Goal: Information Seeking & Learning: Learn about a topic

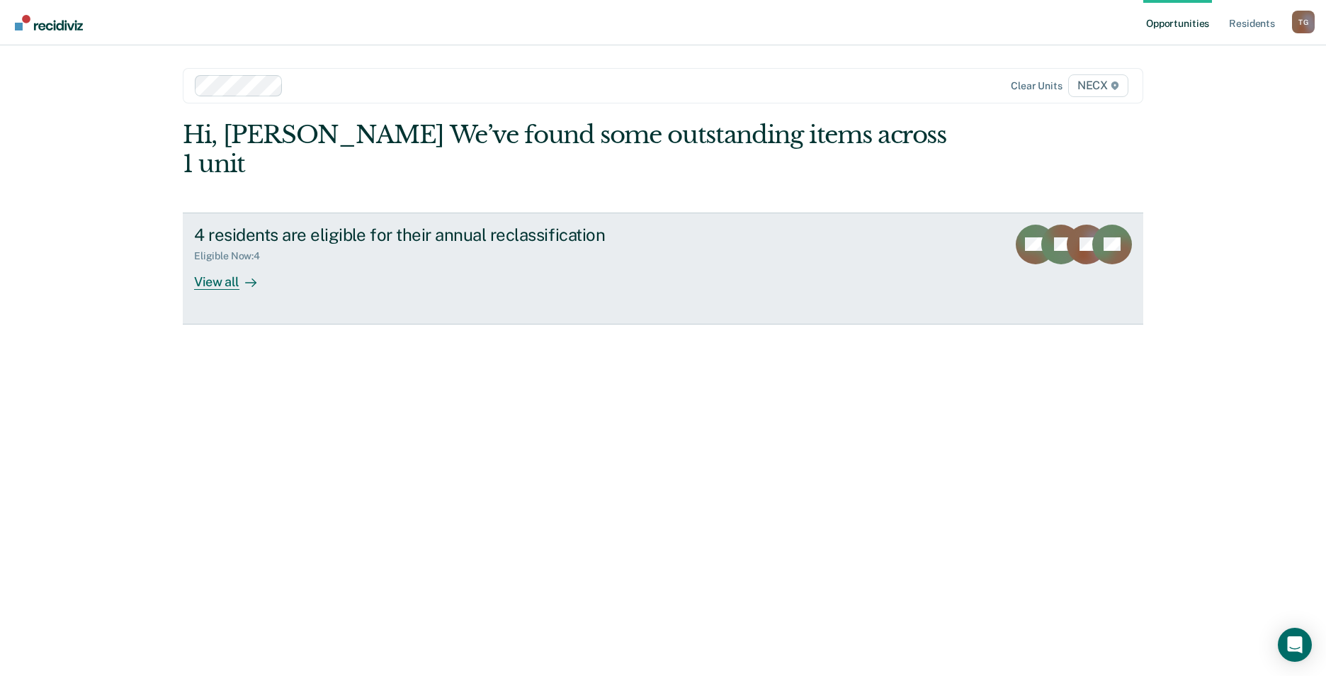
click at [211, 262] on div "View all" at bounding box center [233, 276] width 79 height 28
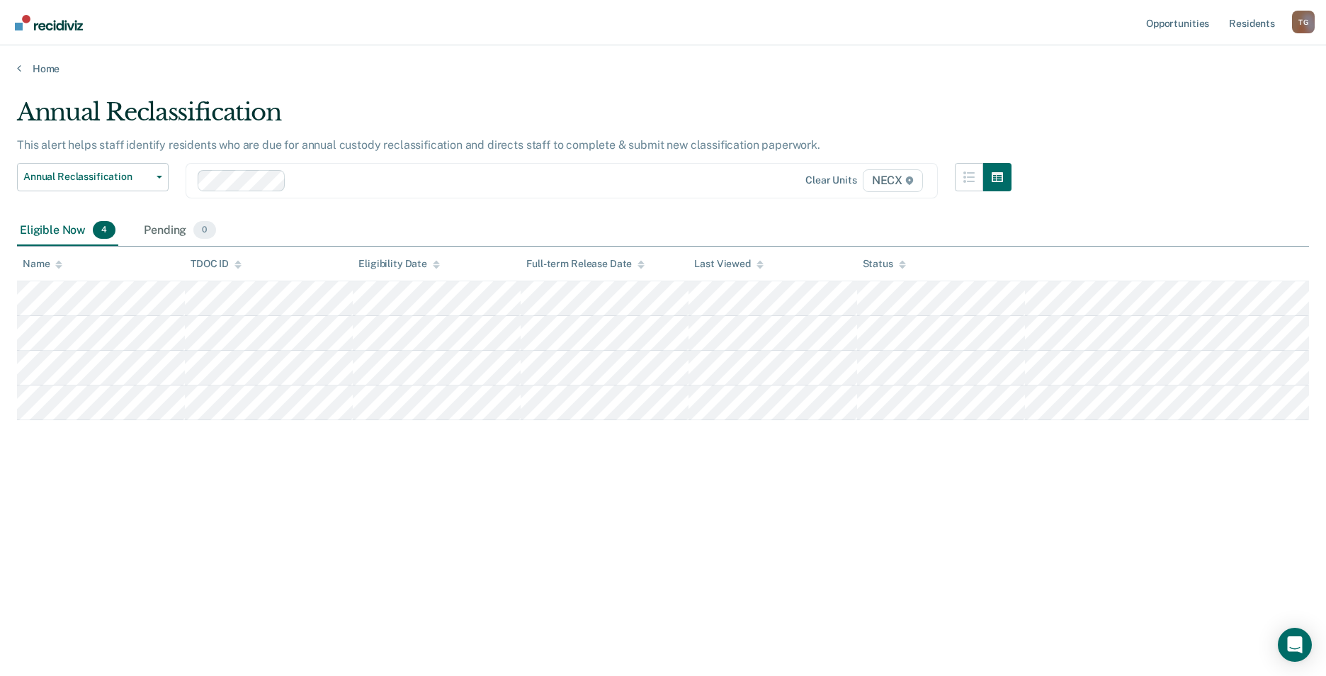
click at [882, 186] on span "NECX" at bounding box center [893, 180] width 60 height 23
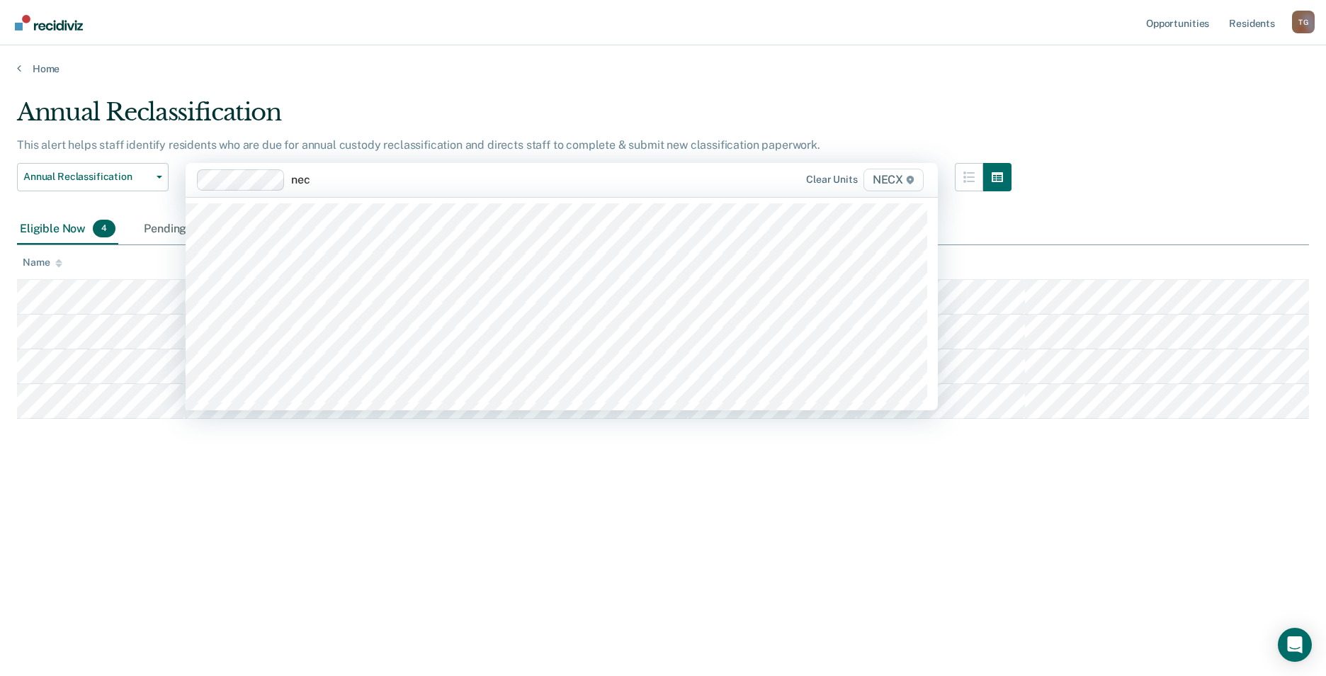
type input "necx"
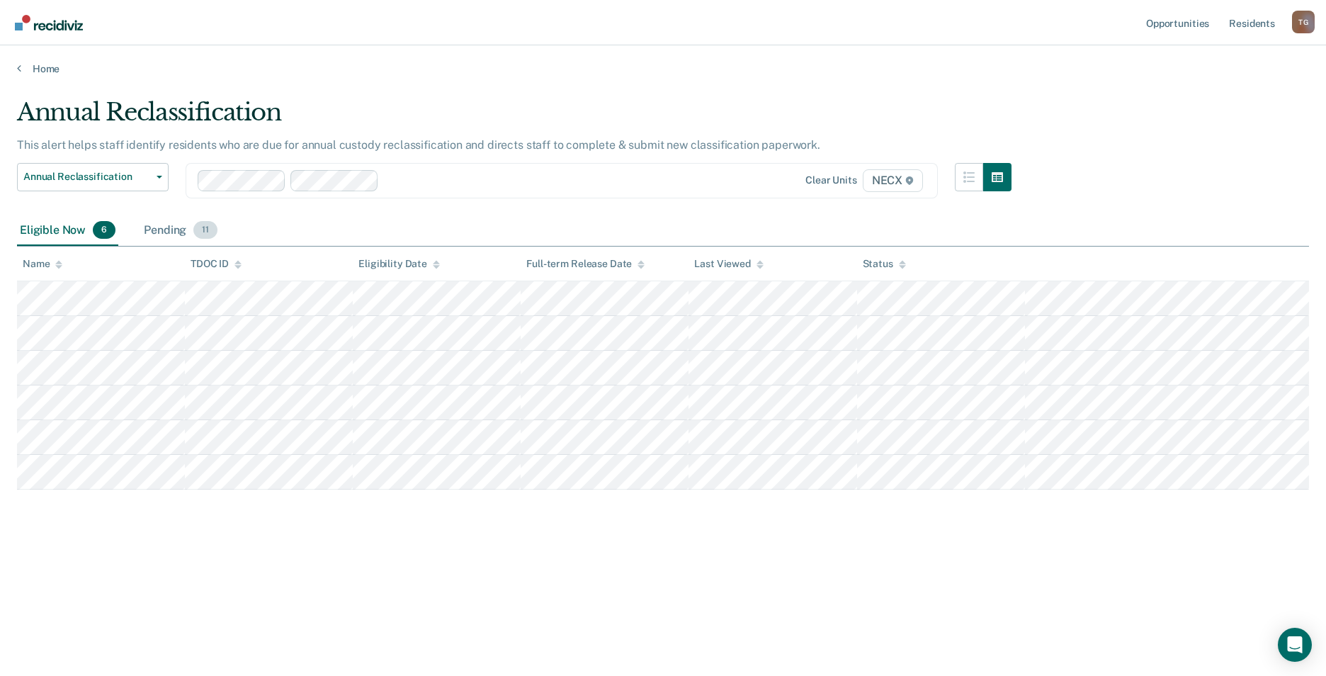
click at [167, 231] on div "Pending 11" at bounding box center [180, 230] width 79 height 31
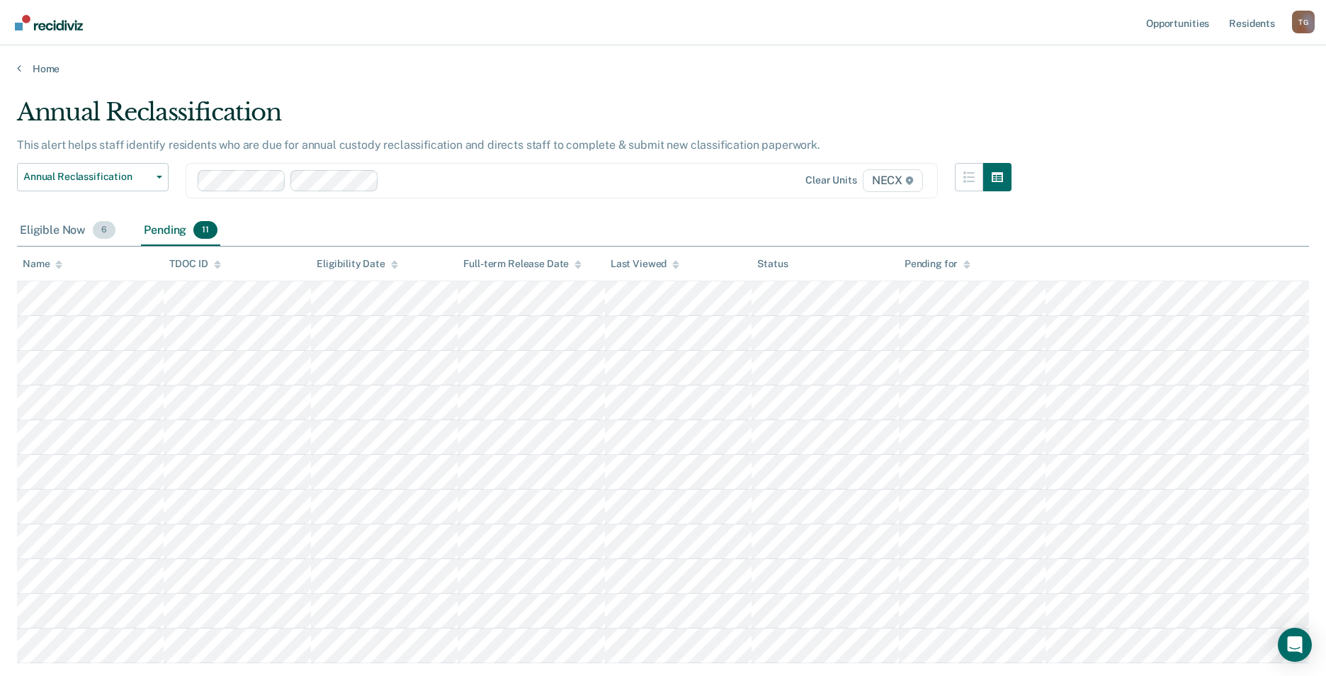
click at [73, 229] on div "Eligible Now 6" at bounding box center [67, 230] width 101 height 31
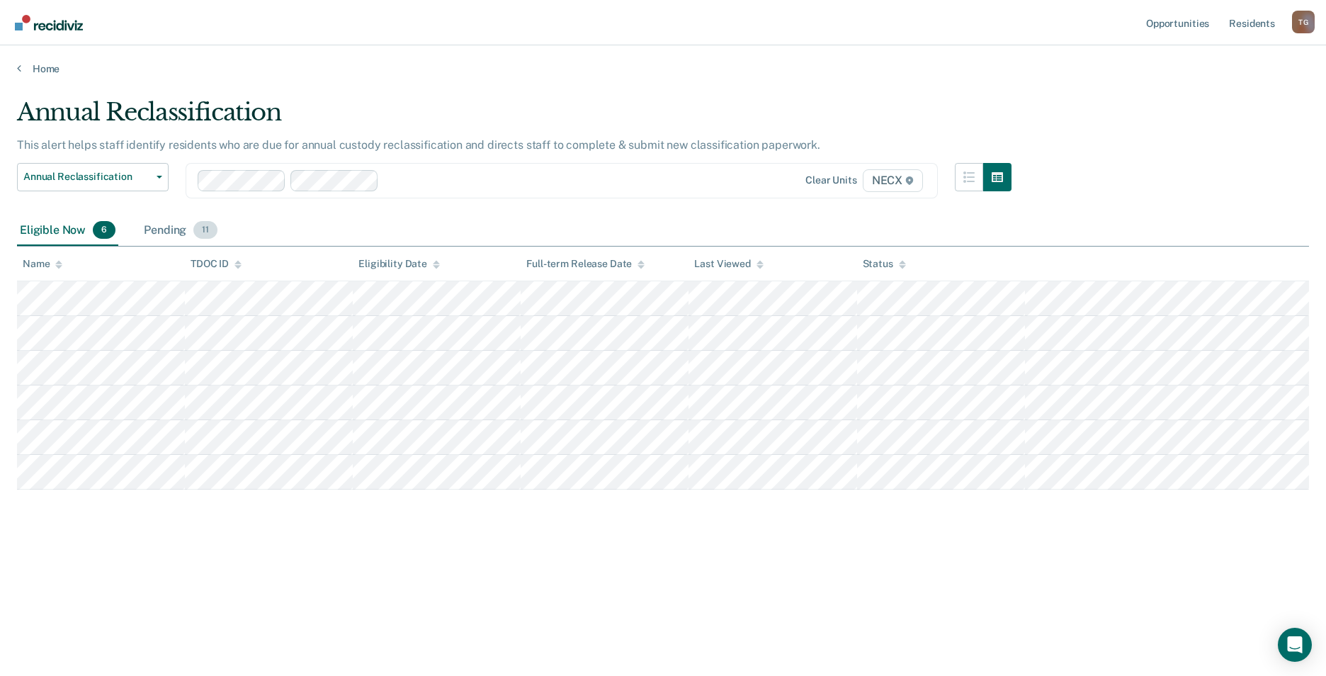
click at [175, 241] on div "Pending 11" at bounding box center [180, 230] width 79 height 31
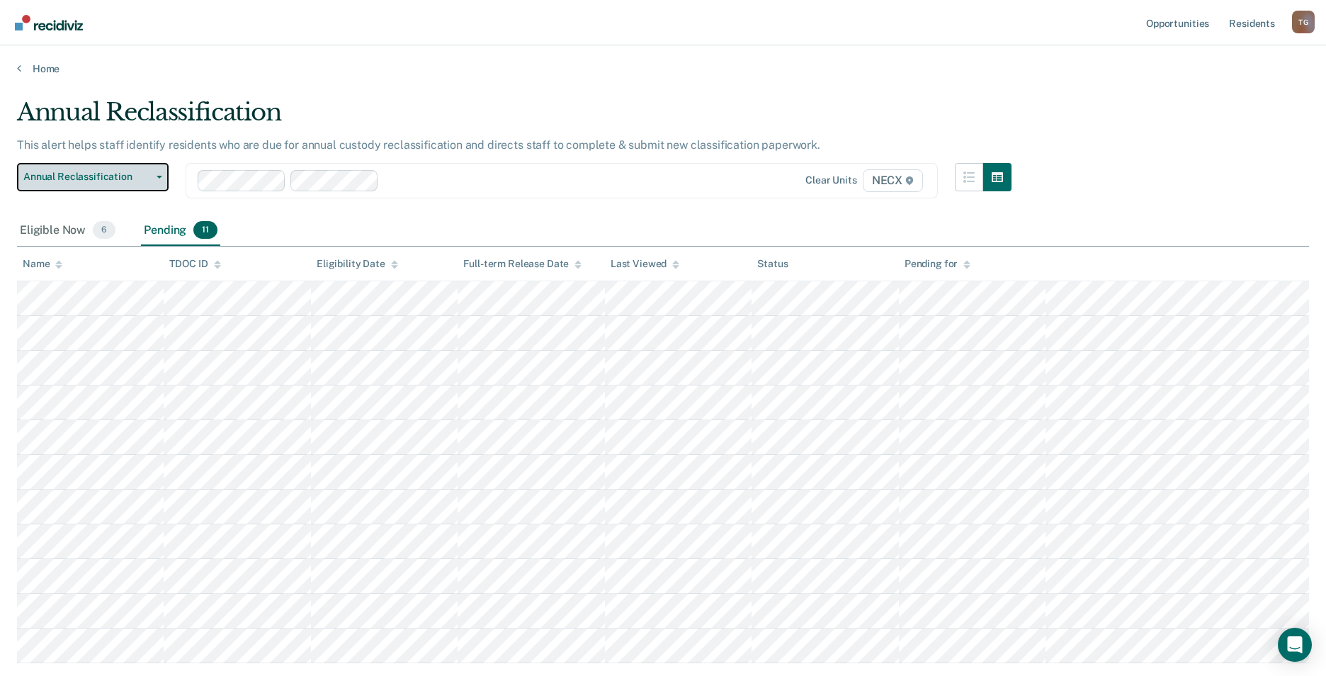
click at [151, 176] on span "button" at bounding box center [156, 177] width 11 height 3
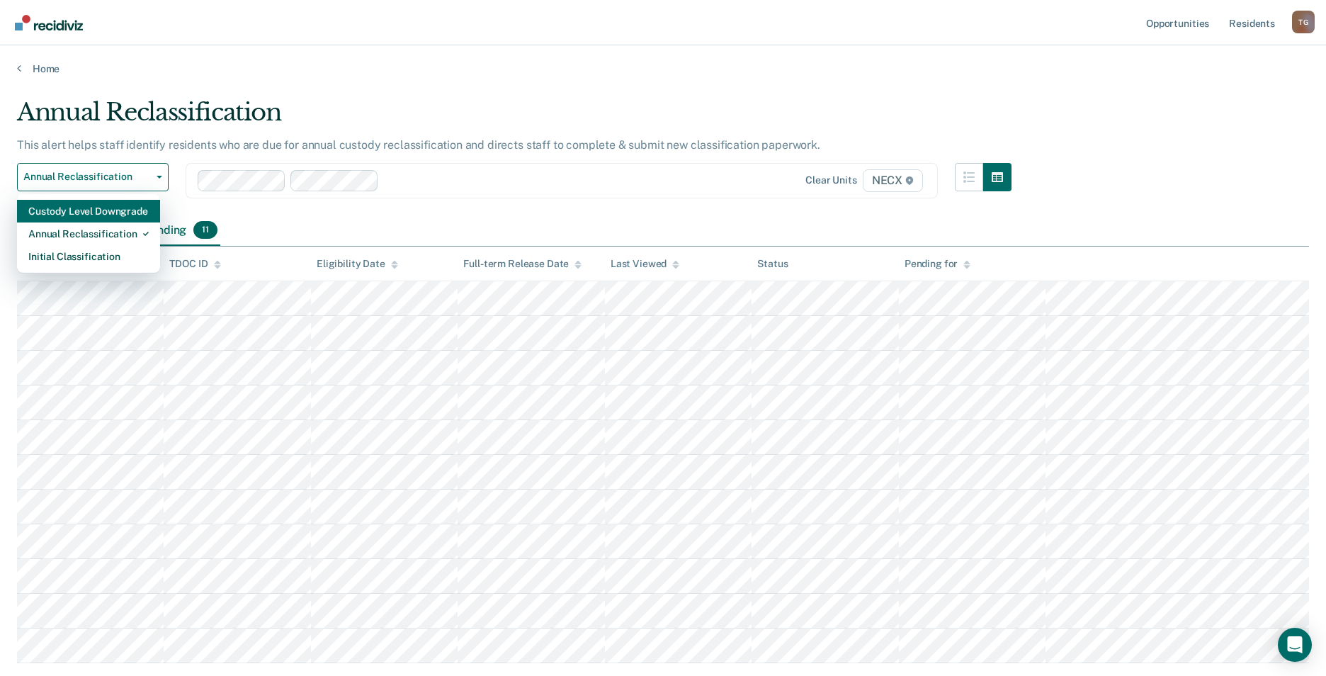
click at [108, 216] on div "Custody Level Downgrade" at bounding box center [88, 211] width 120 height 23
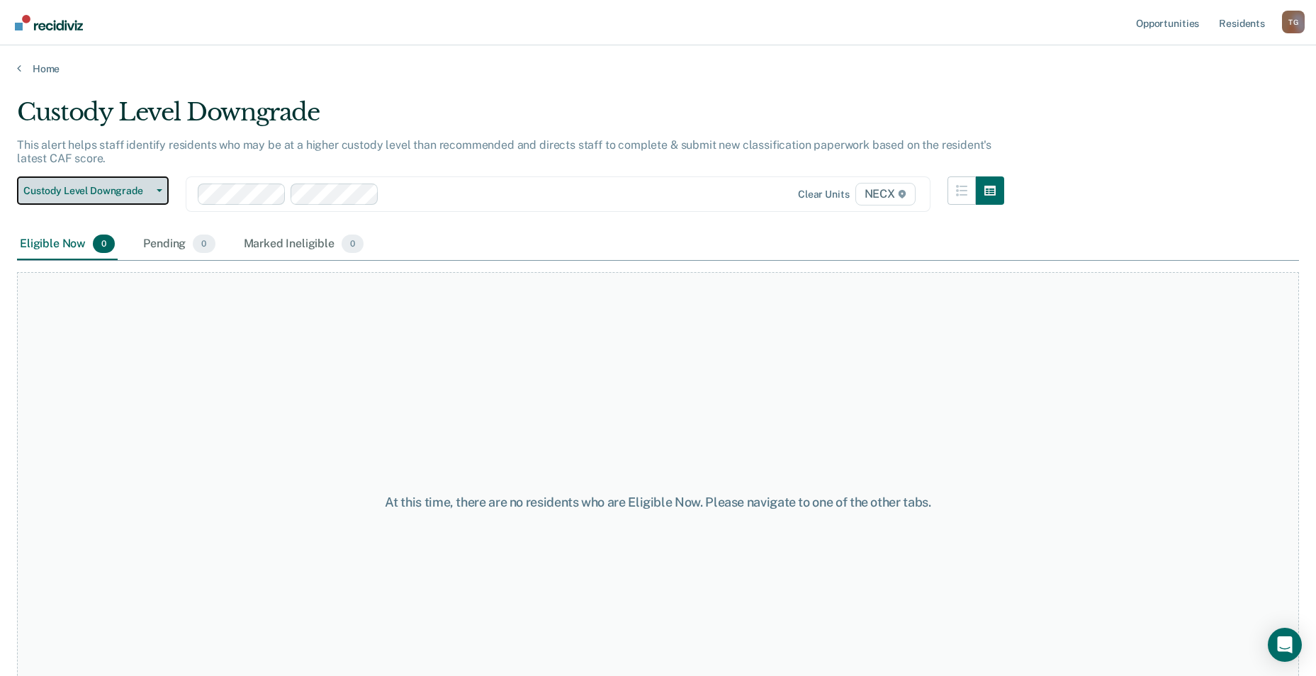
click at [153, 197] on button "Custody Level Downgrade" at bounding box center [93, 190] width 152 height 28
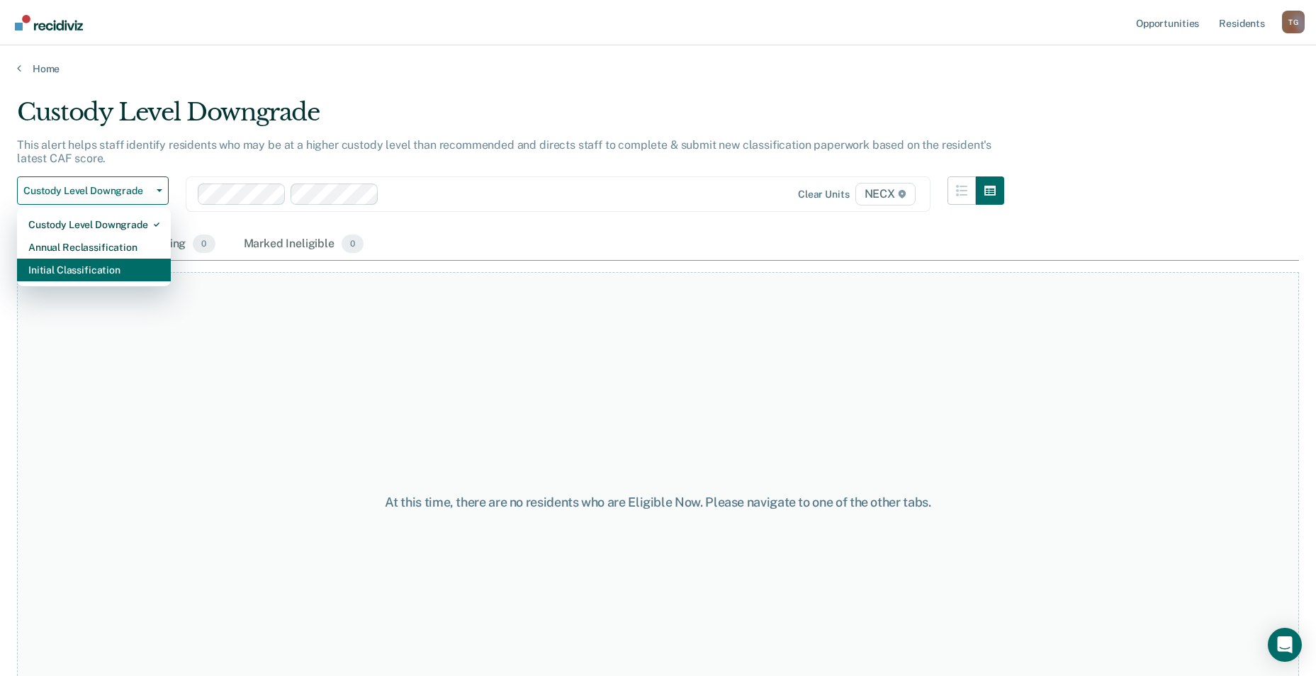
click at [103, 278] on div "Initial Classification" at bounding box center [93, 270] width 131 height 23
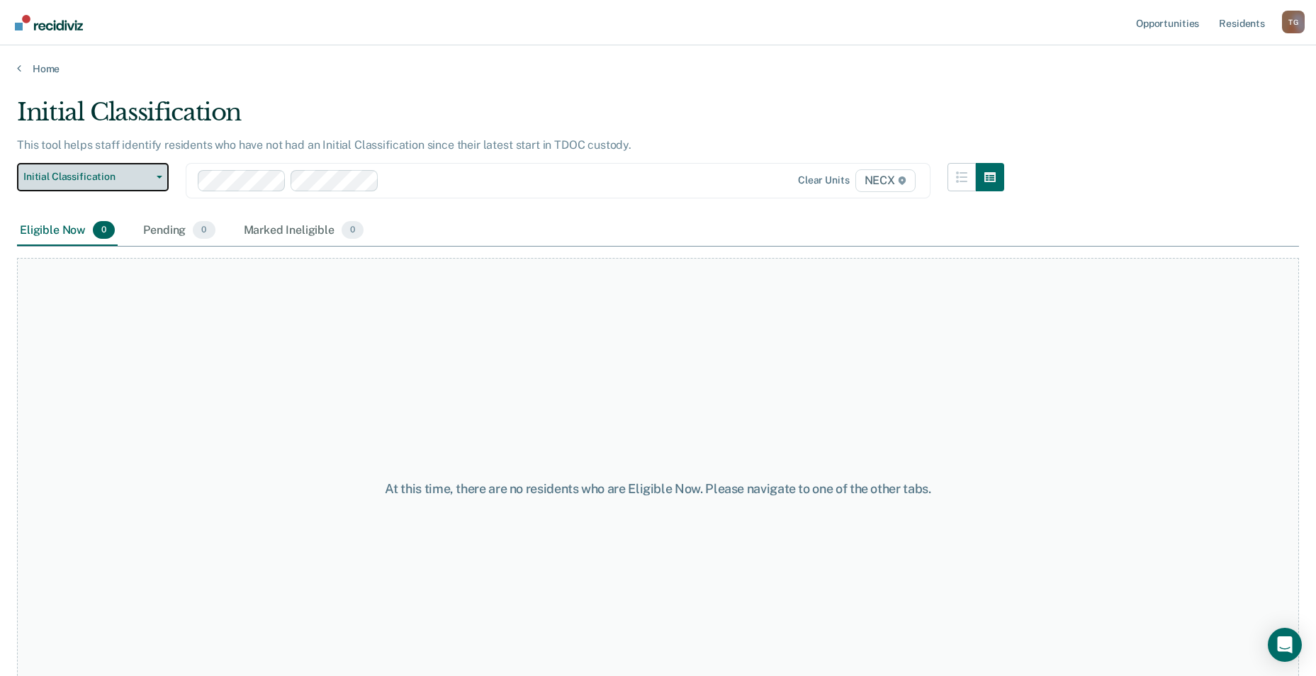
click at [146, 179] on span "Initial Classification" at bounding box center [87, 177] width 128 height 12
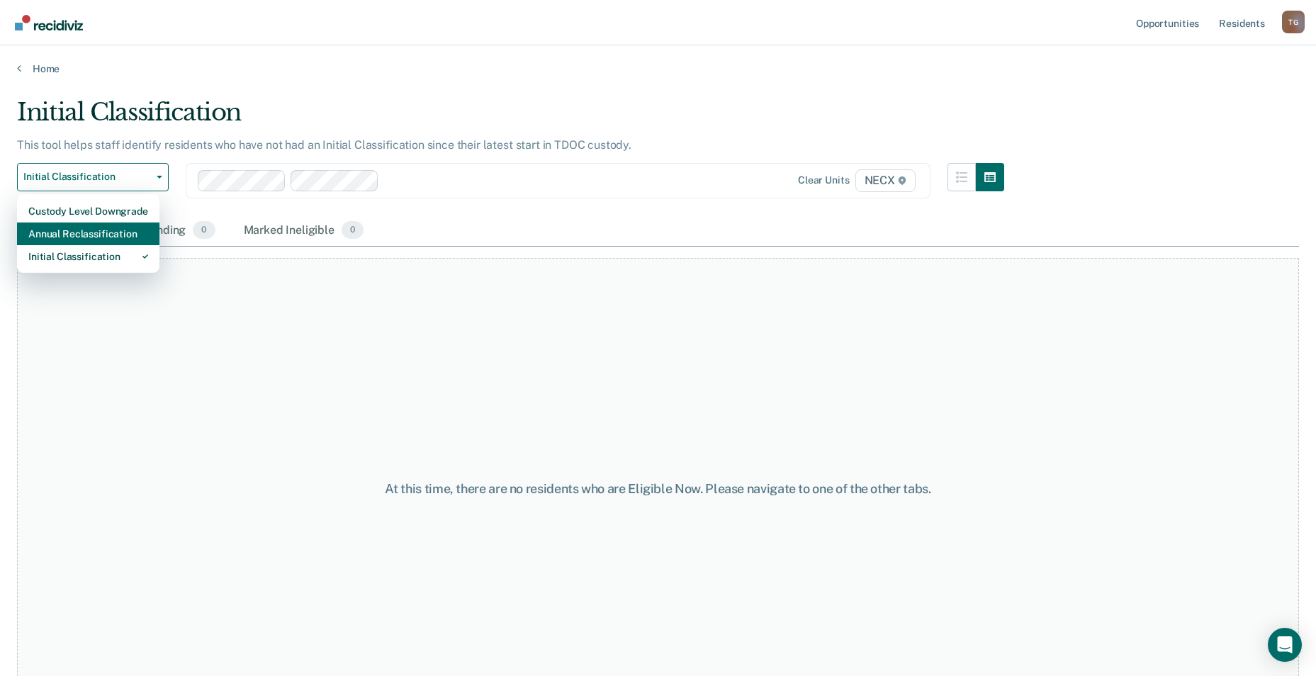
click at [116, 234] on div "Annual Reclassification" at bounding box center [88, 233] width 120 height 23
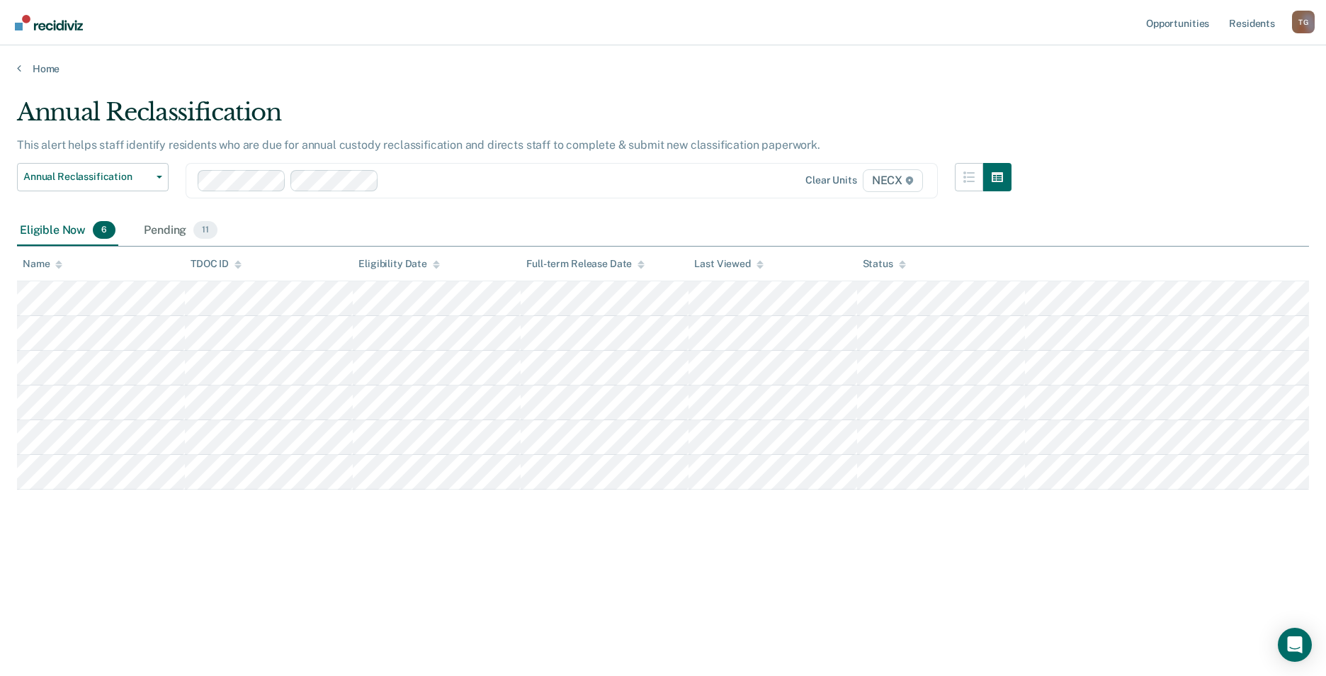
click at [48, 57] on div "Home" at bounding box center [663, 60] width 1326 height 30
click at [48, 70] on link "Home" at bounding box center [663, 68] width 1292 height 13
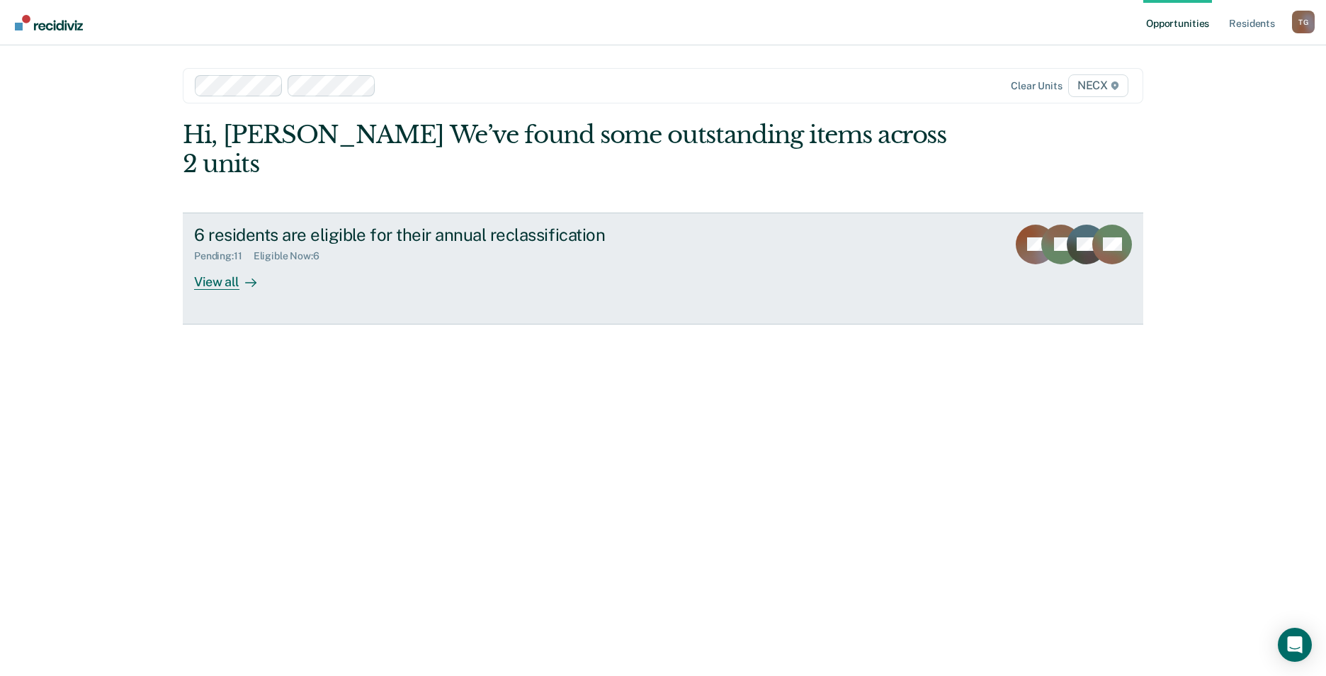
click at [360, 249] on div "6 residents are eligible for their annual reclassification Pending : 11 Eligibl…" at bounding box center [459, 257] width 531 height 65
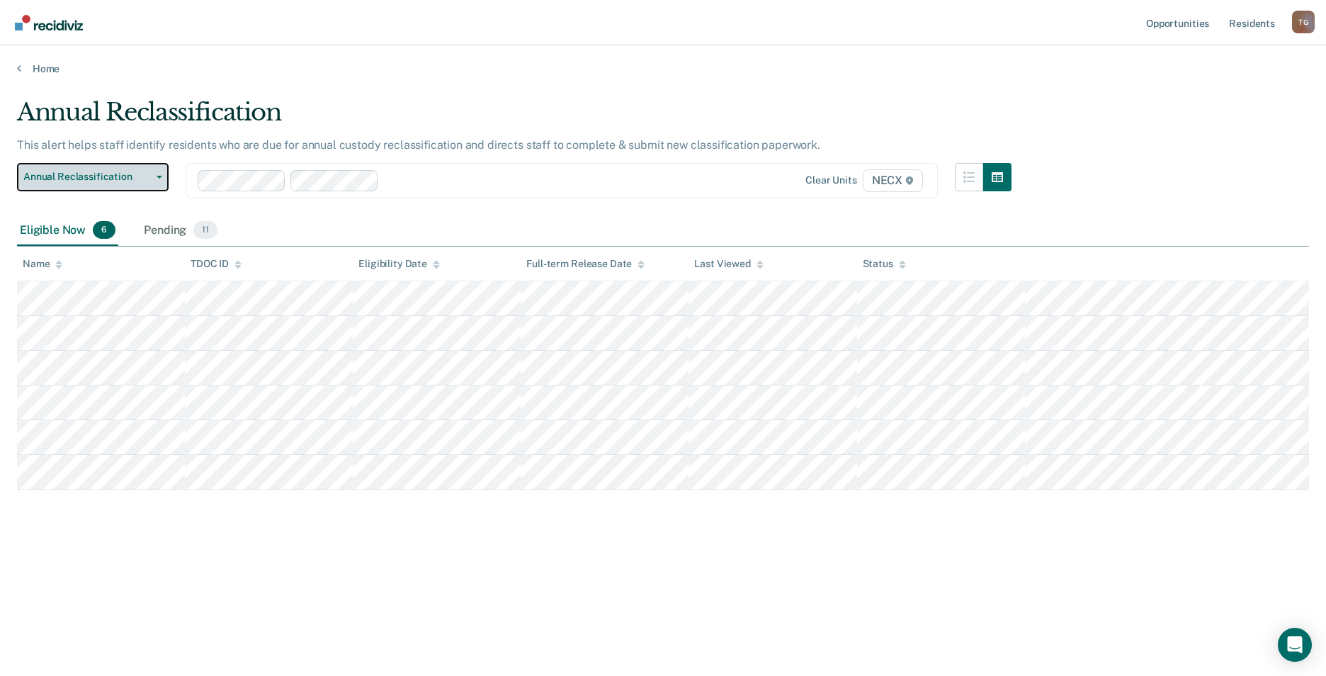
click at [132, 169] on button "Annual Reclassification" at bounding box center [93, 177] width 152 height 28
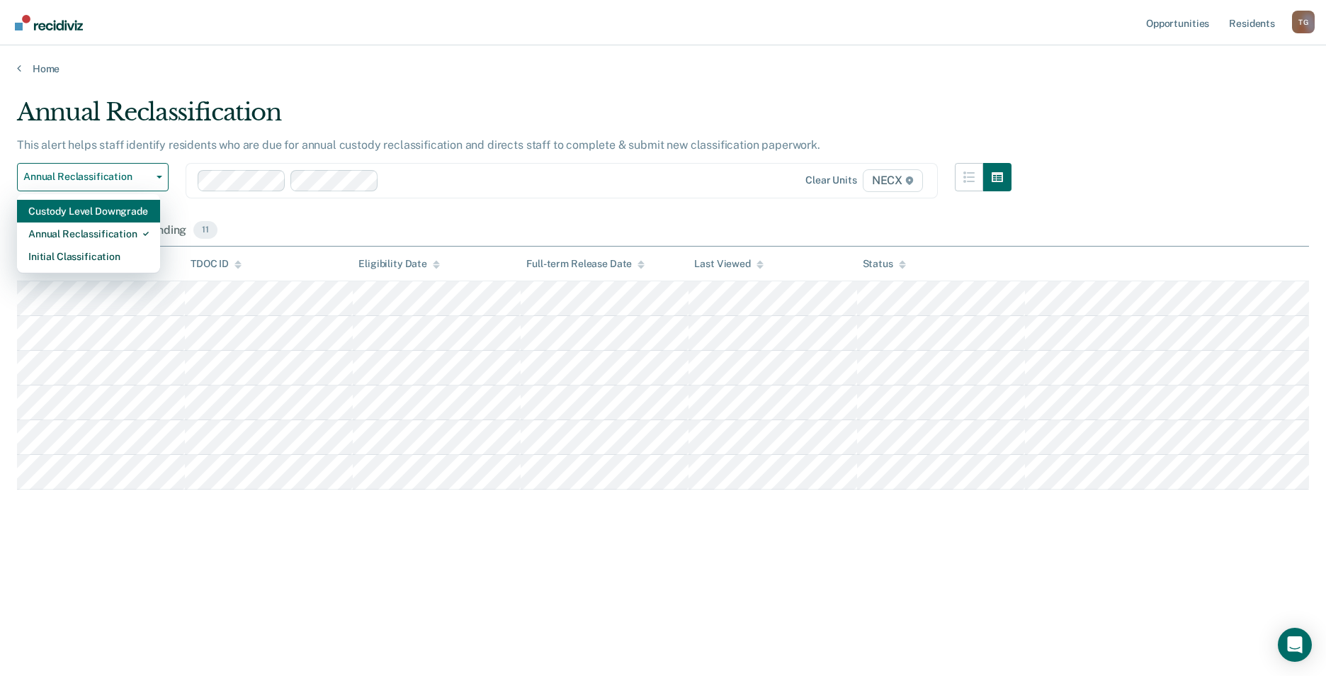
click at [109, 213] on div "Custody Level Downgrade" at bounding box center [88, 211] width 120 height 23
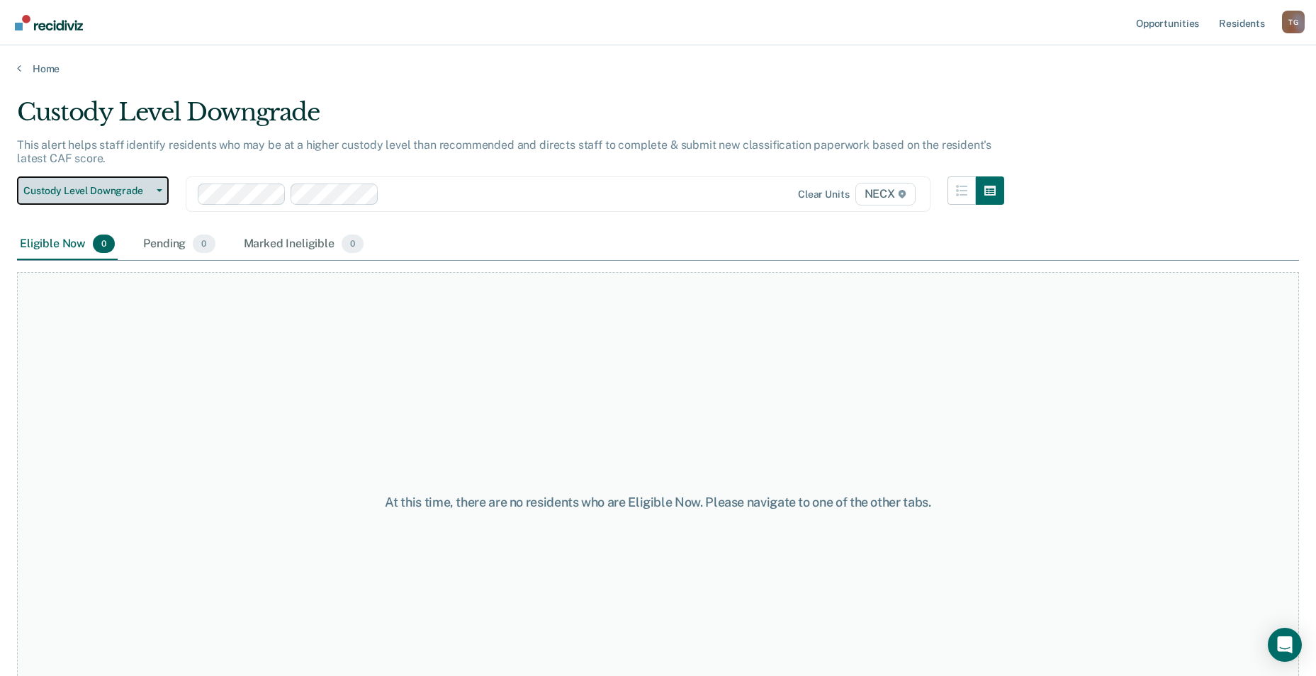
click at [118, 196] on span "Custody Level Downgrade" at bounding box center [87, 191] width 128 height 12
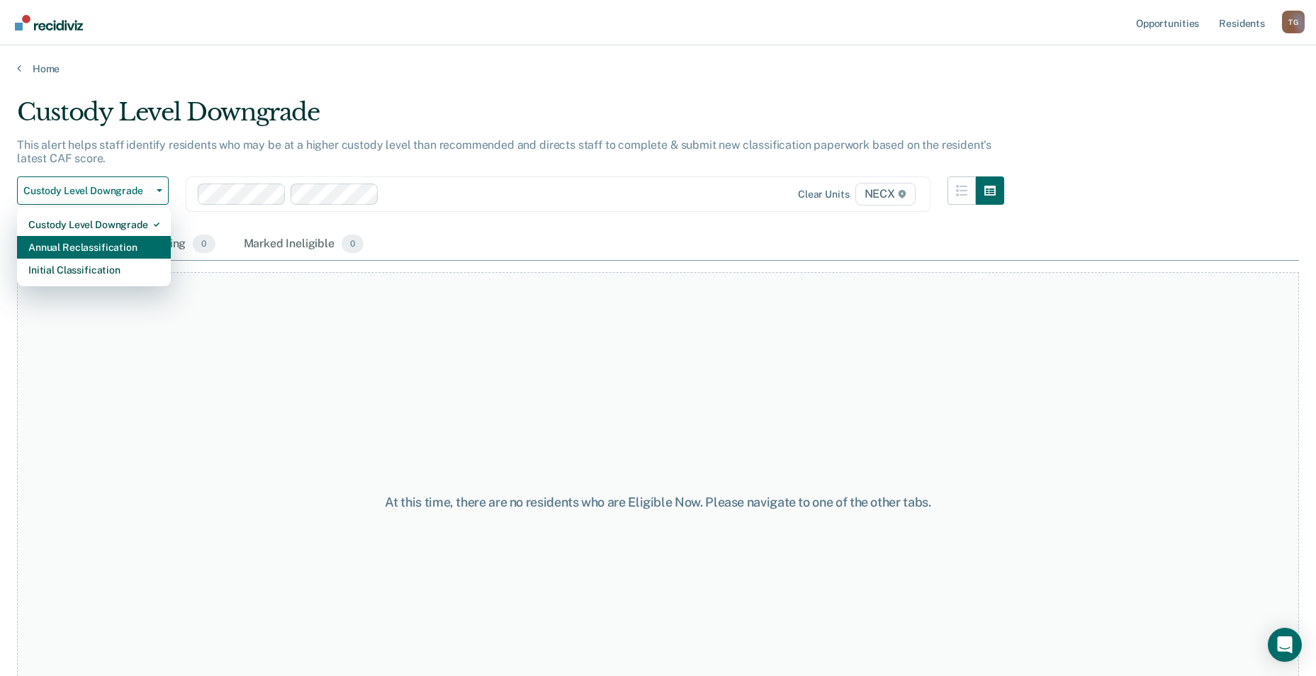
click at [117, 249] on div "Annual Reclassification" at bounding box center [93, 247] width 131 height 23
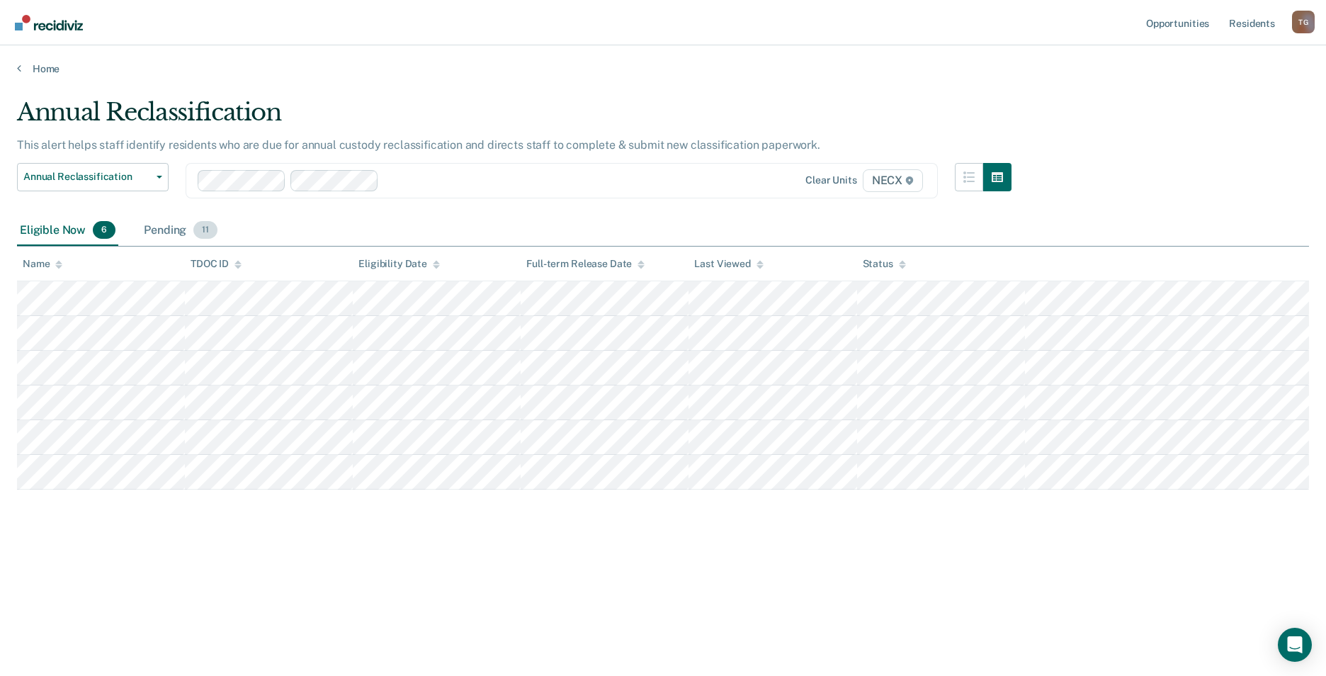
click at [167, 221] on div "Pending 11" at bounding box center [180, 230] width 79 height 31
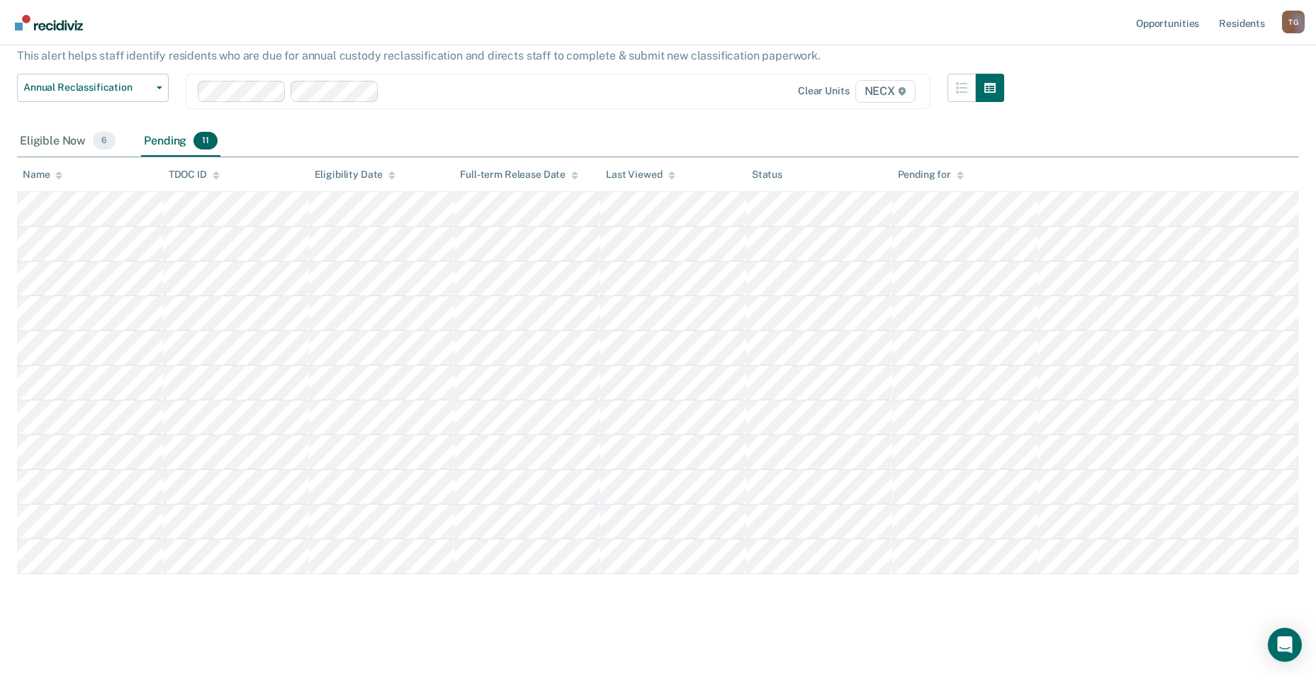
scroll to position [43, 0]
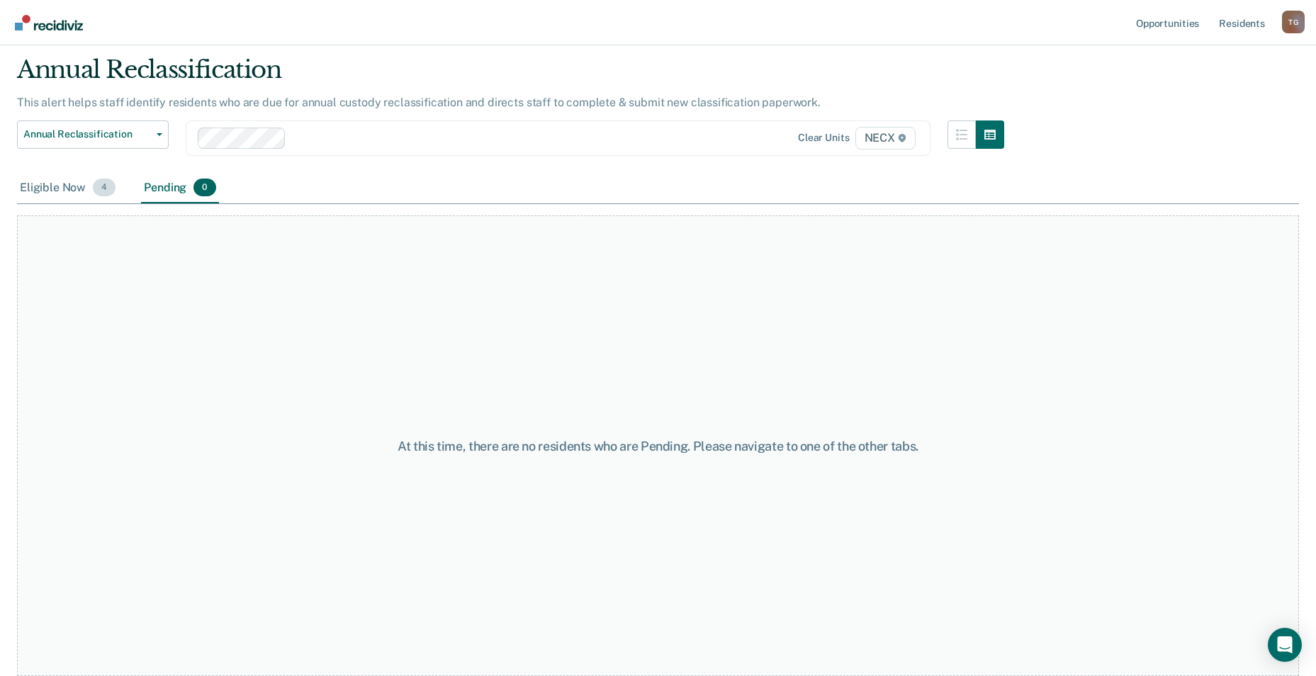
click at [35, 186] on div "Eligible Now 4" at bounding box center [67, 188] width 101 height 31
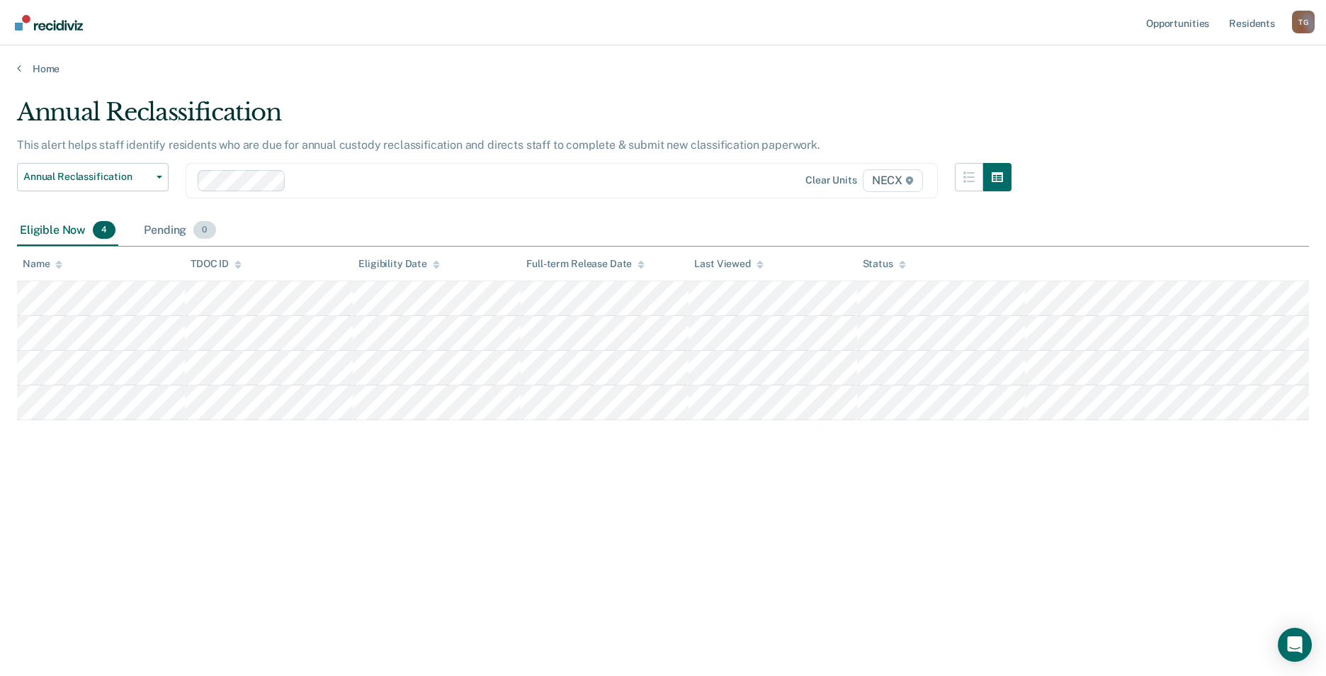
click at [171, 215] on div "Pending 0" at bounding box center [179, 230] width 77 height 31
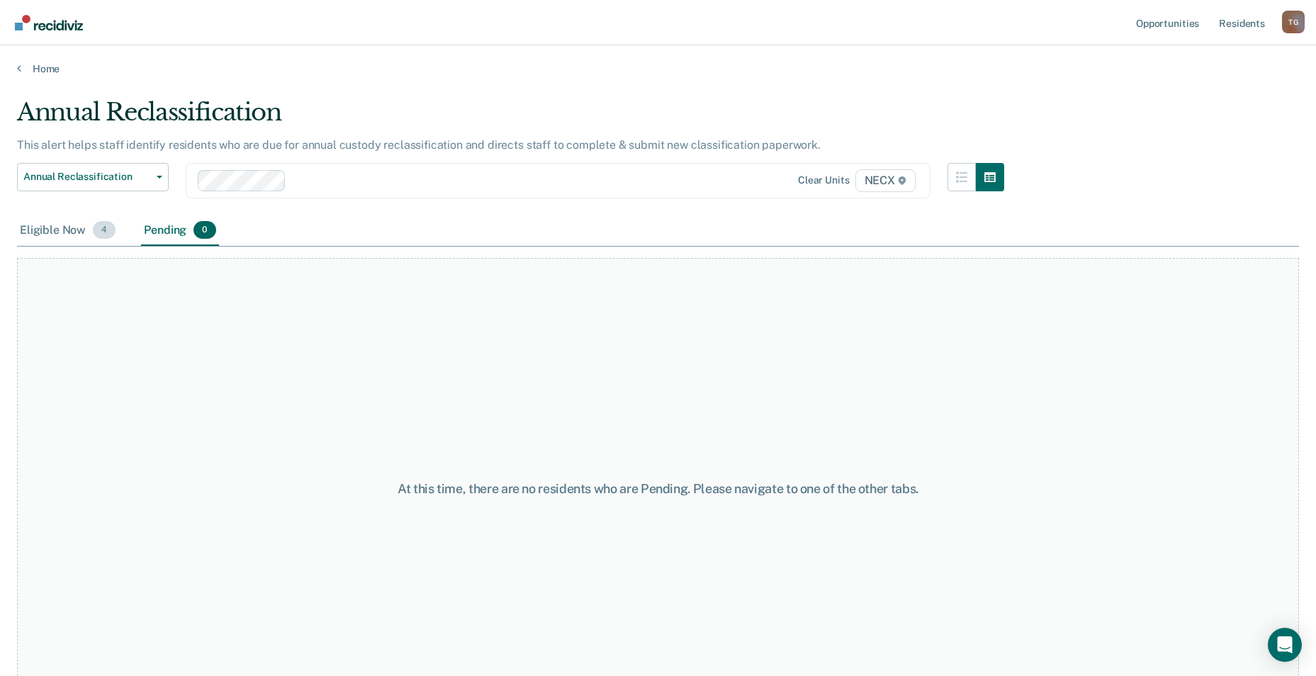
click at [60, 222] on div "Eligible Now 4" at bounding box center [67, 230] width 101 height 31
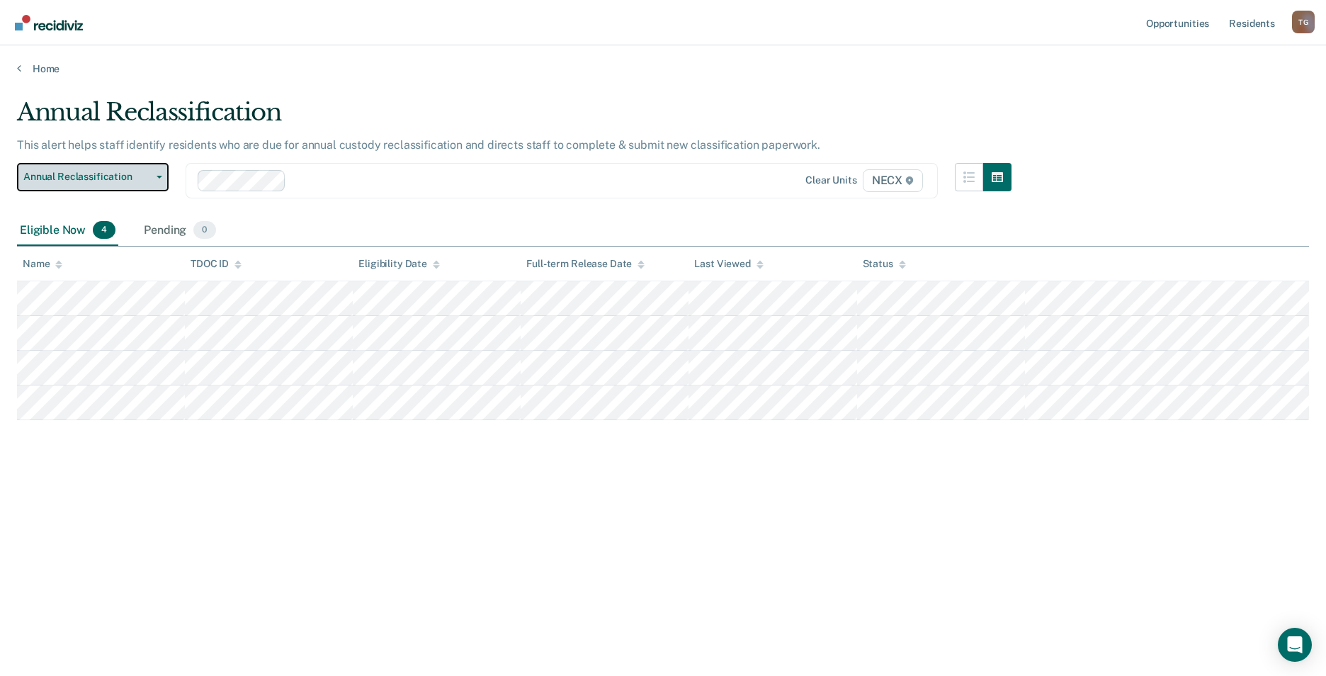
click at [91, 180] on span "Annual Reclassification" at bounding box center [87, 177] width 128 height 12
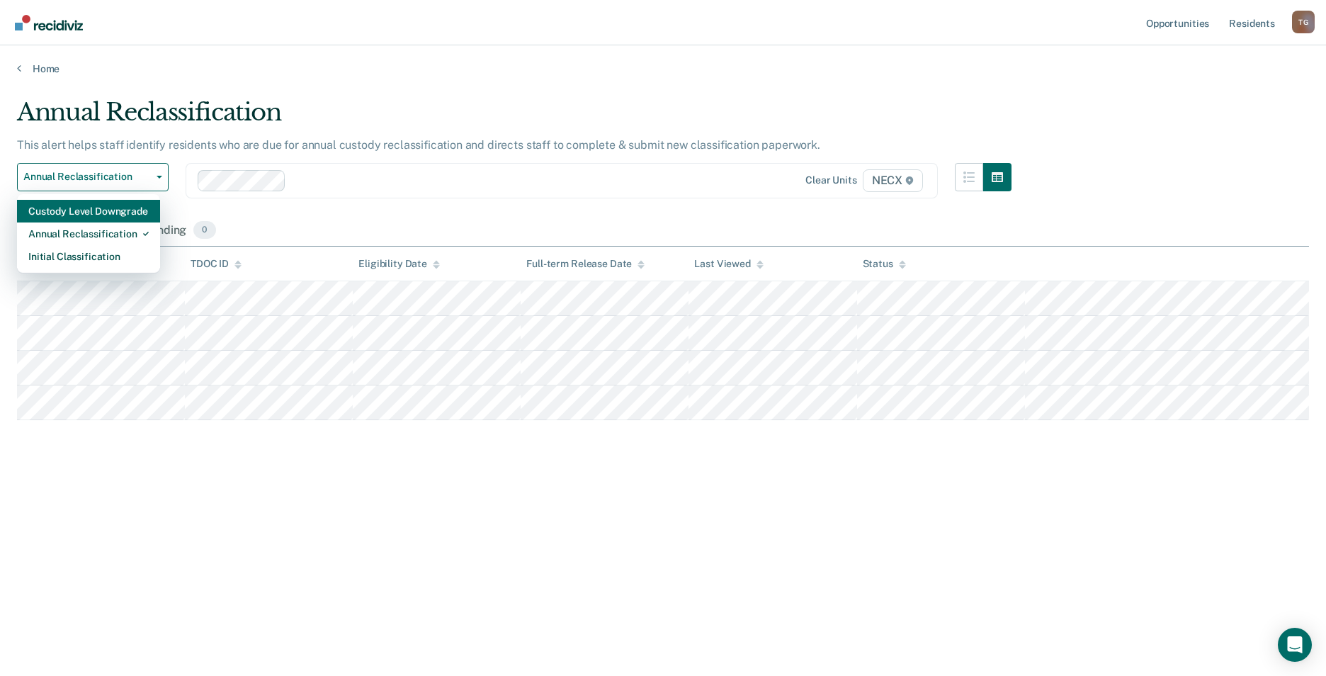
click at [107, 210] on div "Custody Level Downgrade" at bounding box center [88, 211] width 120 height 23
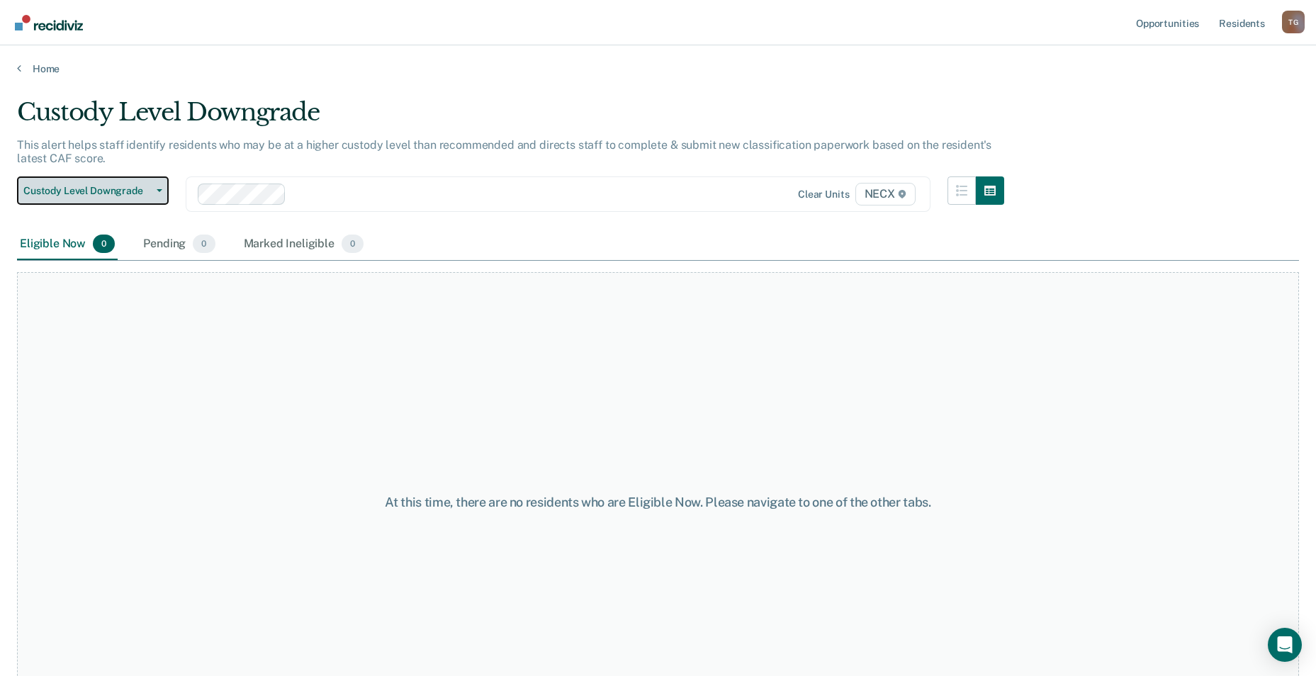
click at [113, 190] on span "Custody Level Downgrade" at bounding box center [87, 191] width 128 height 12
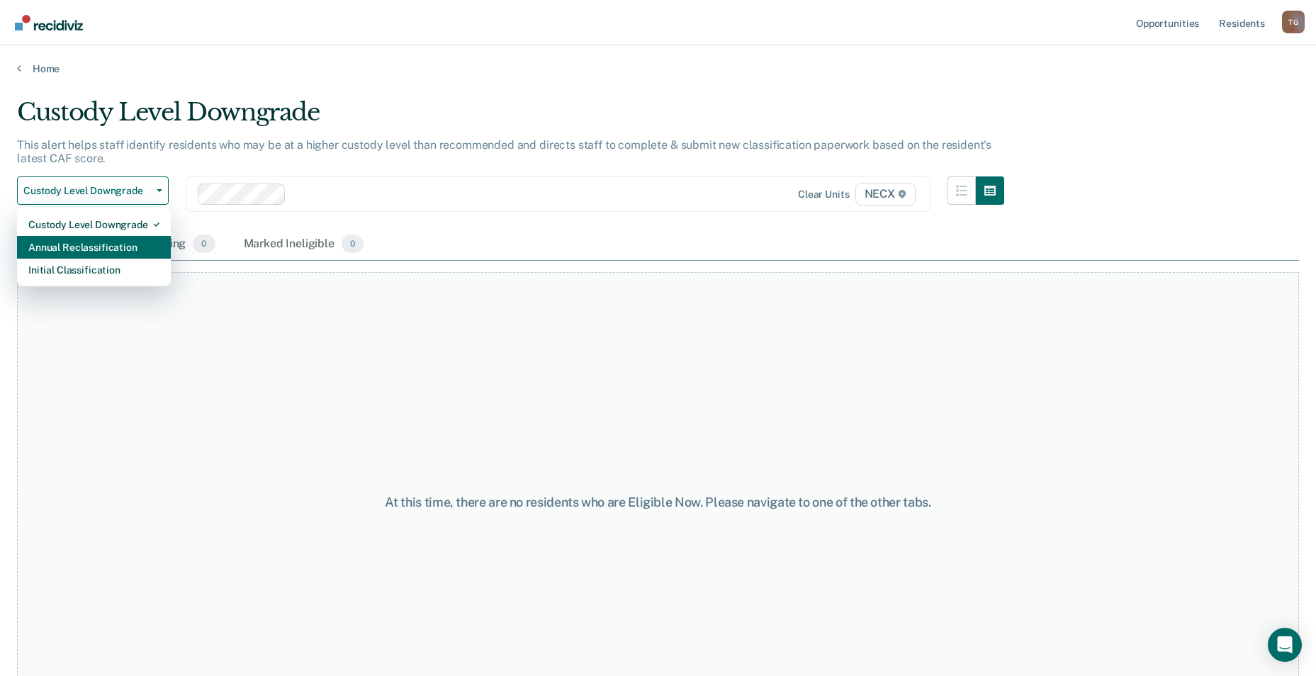
click at [107, 242] on div "Annual Reclassification" at bounding box center [93, 247] width 131 height 23
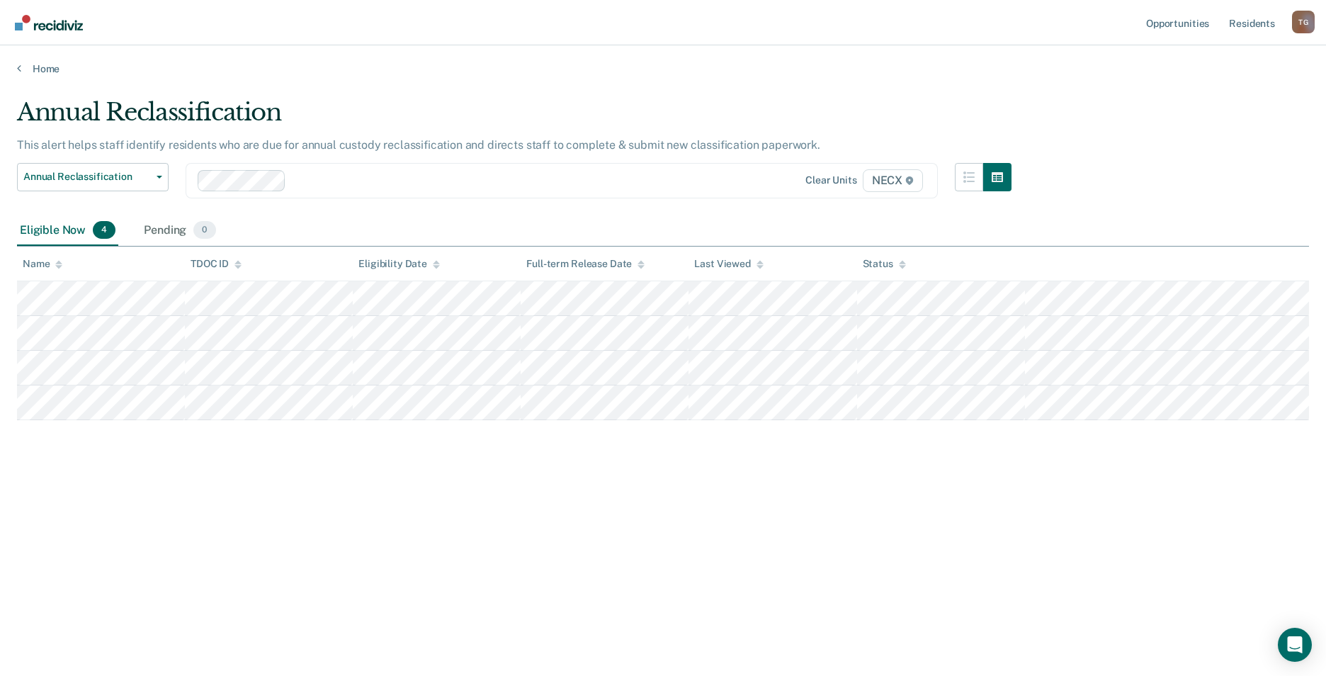
click at [401, 222] on div "Eligible Now 4 Pending 0" at bounding box center [663, 231] width 1292 height 32
click at [922, 534] on div "Annual Reclassification This alert helps staff identify residents who are due f…" at bounding box center [663, 334] width 1292 height 472
